Goal: Complete application form

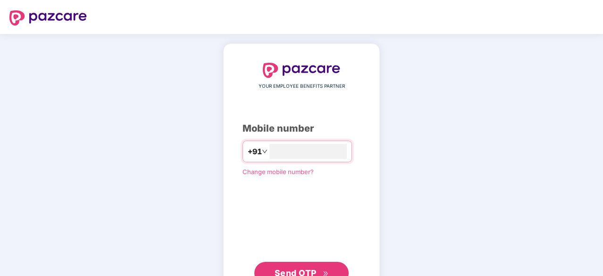
type input "**********"
click at [297, 269] on span "Send OTP" at bounding box center [296, 272] width 42 height 10
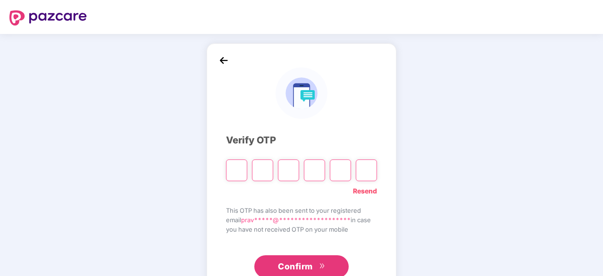
type input "*"
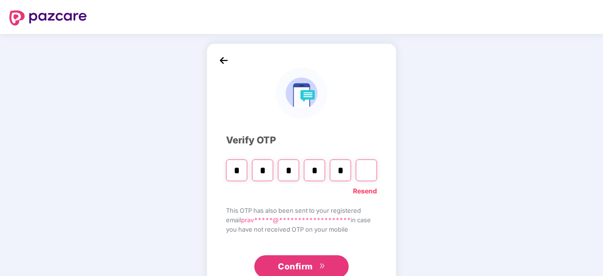
type input "*"
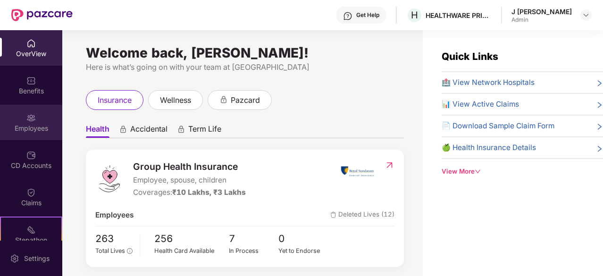
click at [39, 123] on div "Employees" at bounding box center [31, 122] width 62 height 35
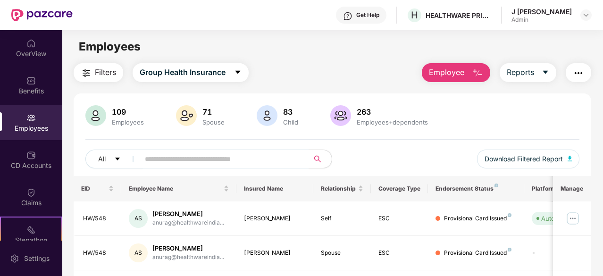
click at [467, 67] on button "Employee" at bounding box center [456, 72] width 68 height 19
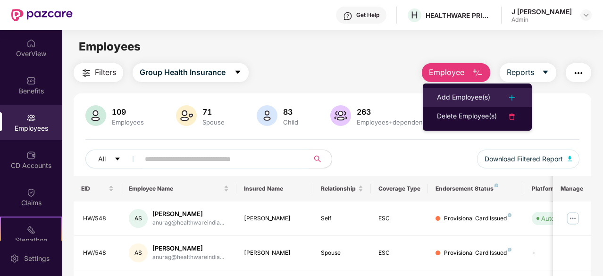
click at [513, 101] on img at bounding box center [511, 97] width 11 height 11
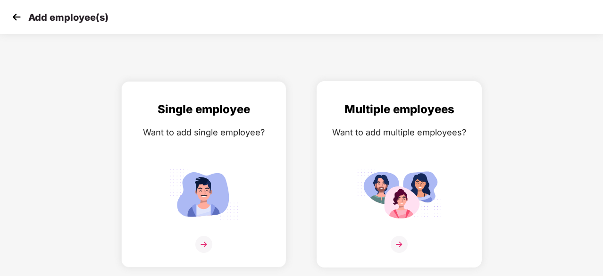
click at [402, 242] on img at bounding box center [399, 244] width 17 height 17
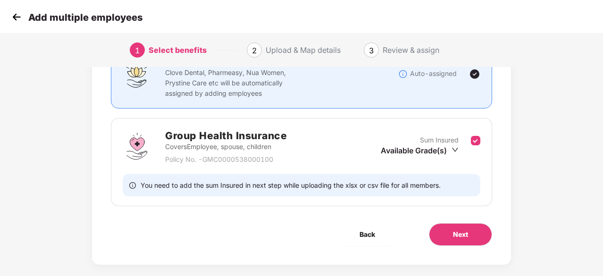
scroll to position [103, 0]
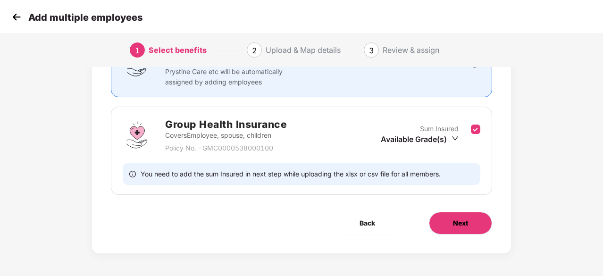
click at [466, 226] on span "Next" at bounding box center [460, 223] width 15 height 10
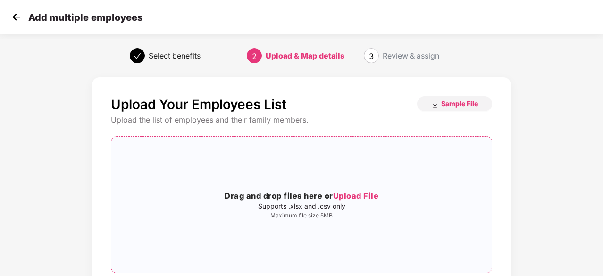
click at [368, 197] on span "Upload File" at bounding box center [356, 195] width 46 height 9
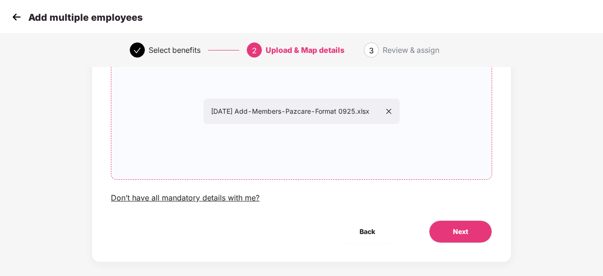
scroll to position [103, 0]
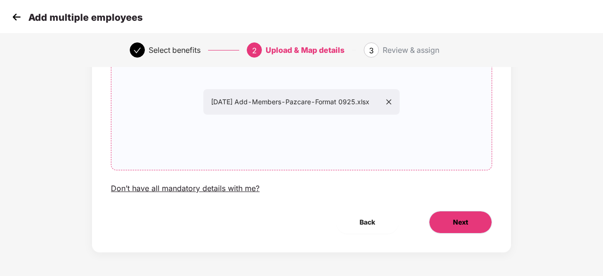
click at [456, 221] on span "Next" at bounding box center [460, 222] width 15 height 10
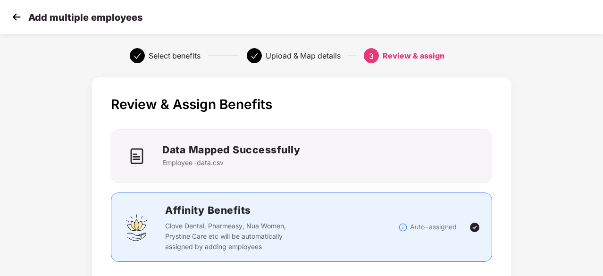
scroll to position [242, 0]
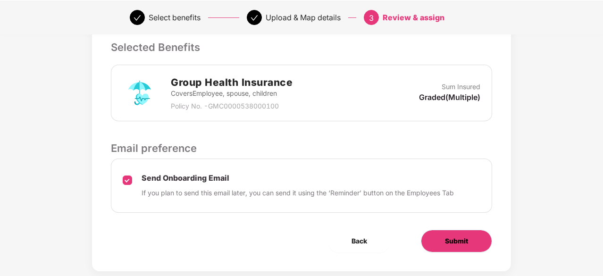
click at [458, 239] on span "Submit" at bounding box center [456, 241] width 23 height 10
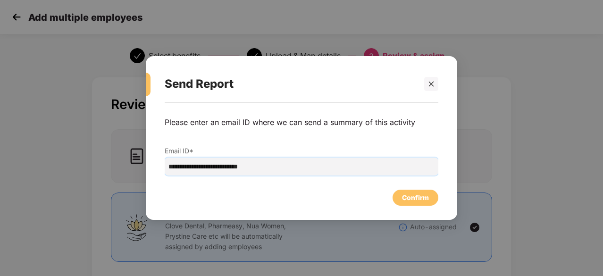
click at [193, 165] on input "**********" at bounding box center [302, 167] width 274 height 18
type input "**********"
click at [410, 202] on div "Confirm" at bounding box center [415, 197] width 27 height 10
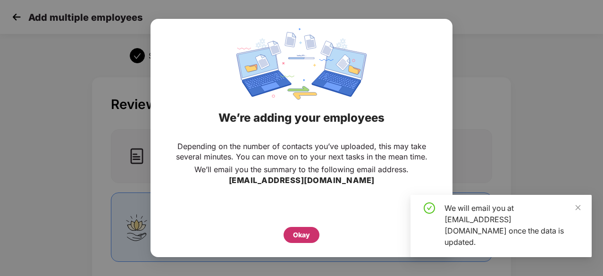
click at [297, 238] on div "Okay" at bounding box center [301, 235] width 17 height 10
